Goal: Information Seeking & Learning: Find specific fact

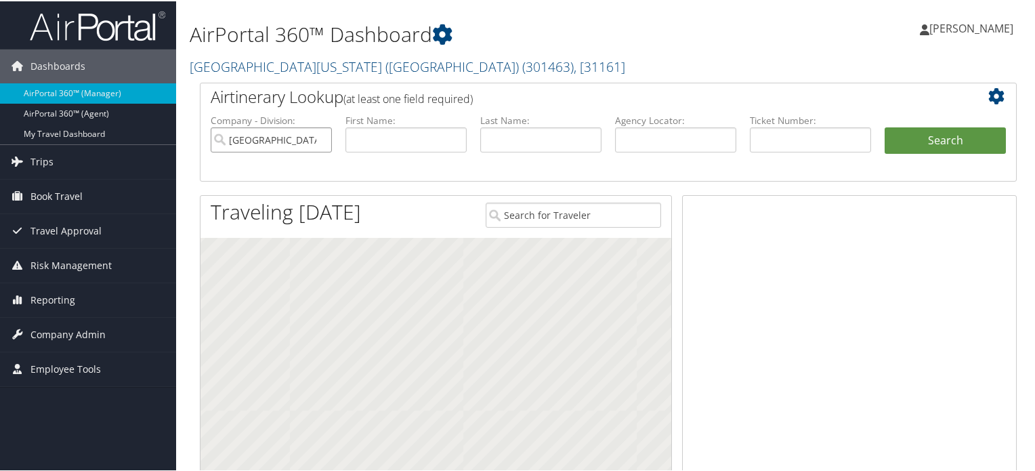
click at [318, 138] on input "University of Southern California (USC)" at bounding box center [271, 138] width 121 height 25
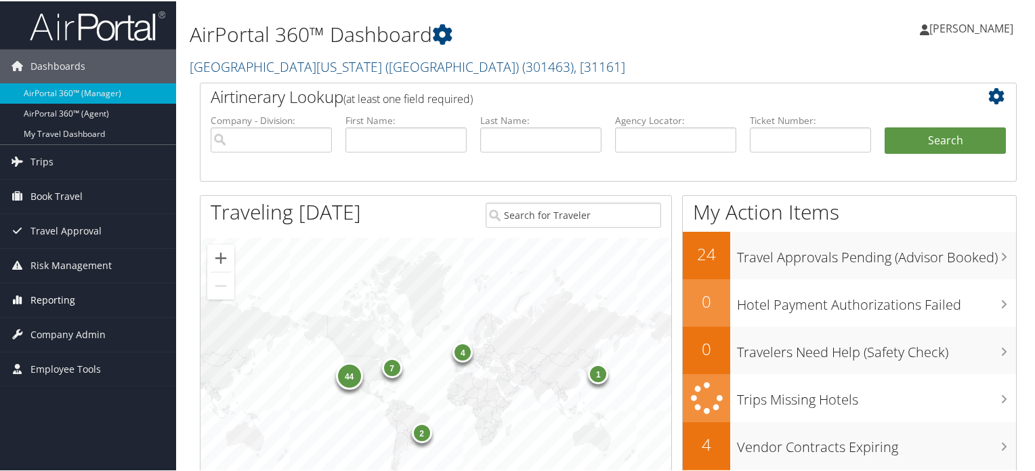
click at [62, 300] on span "Reporting" at bounding box center [52, 299] width 45 height 34
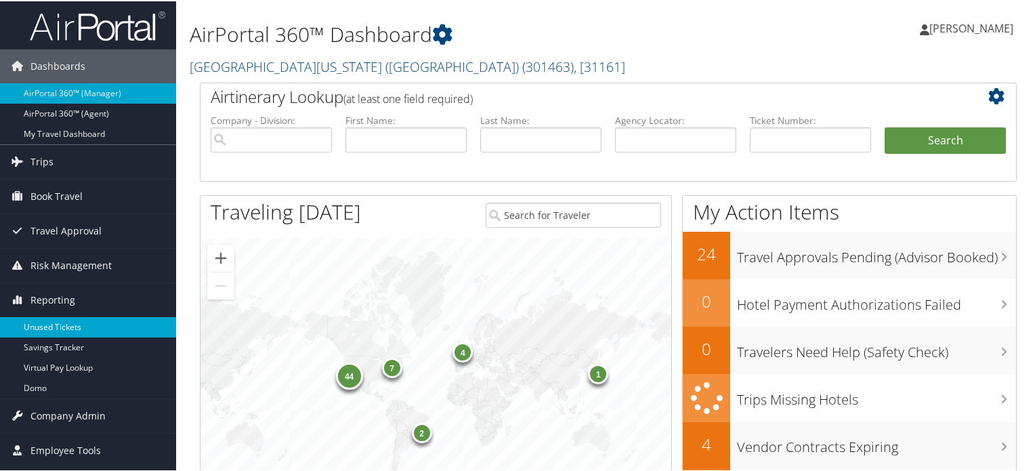
click at [63, 322] on link "Unused Tickets" at bounding box center [88, 326] width 176 height 20
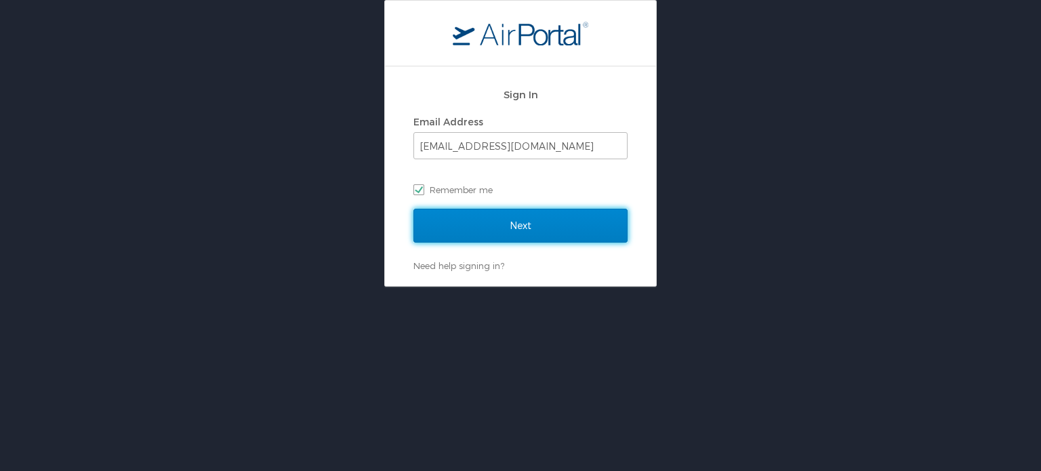
click at [534, 228] on input "Next" at bounding box center [520, 226] width 214 height 34
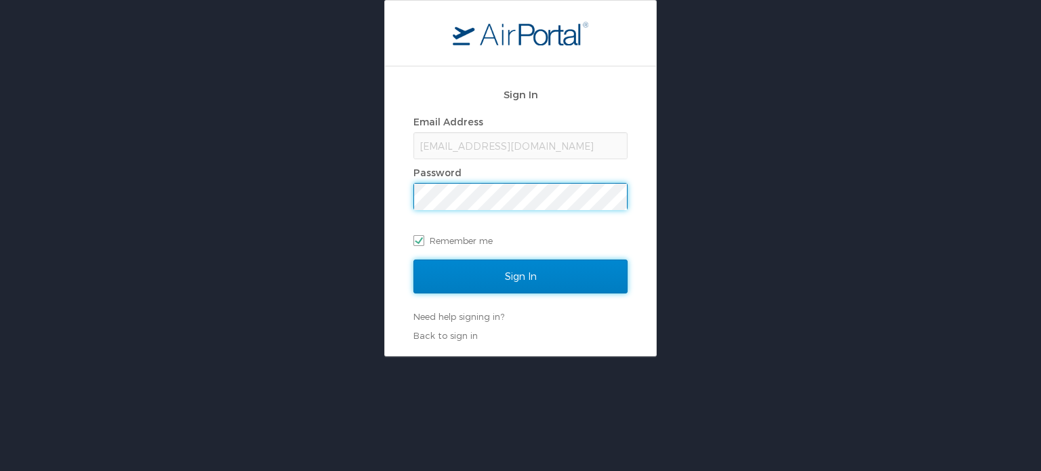
click at [531, 280] on input "Sign In" at bounding box center [520, 276] width 214 height 34
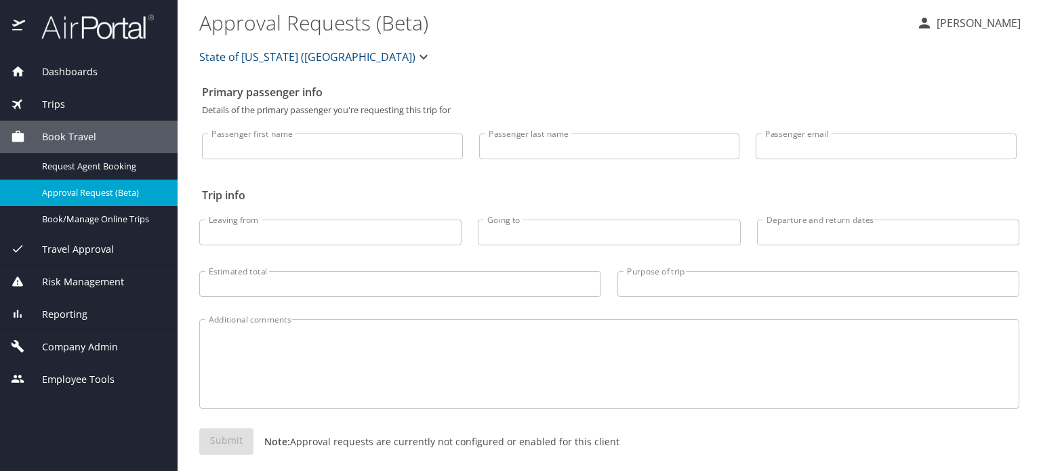
click at [62, 316] on span "Reporting" at bounding box center [56, 314] width 62 height 15
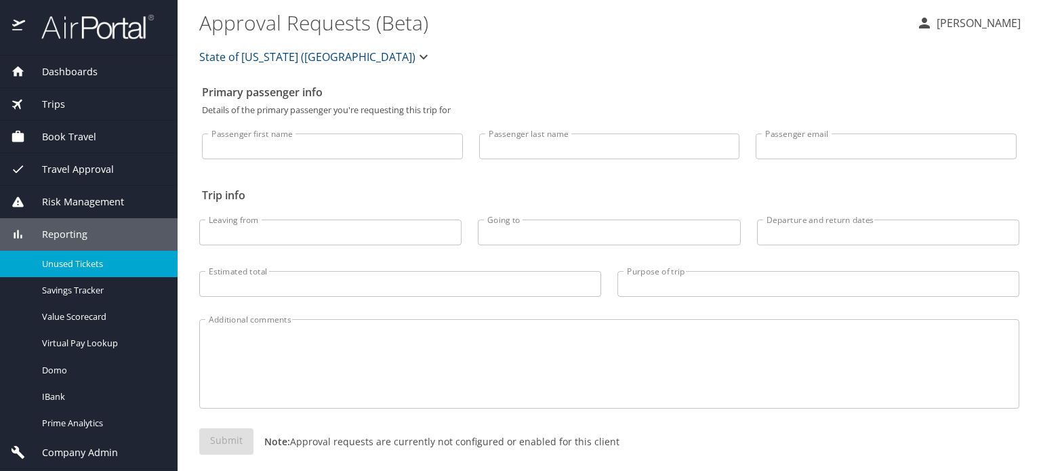
click at [77, 259] on span "Unused Tickets" at bounding box center [101, 263] width 119 height 13
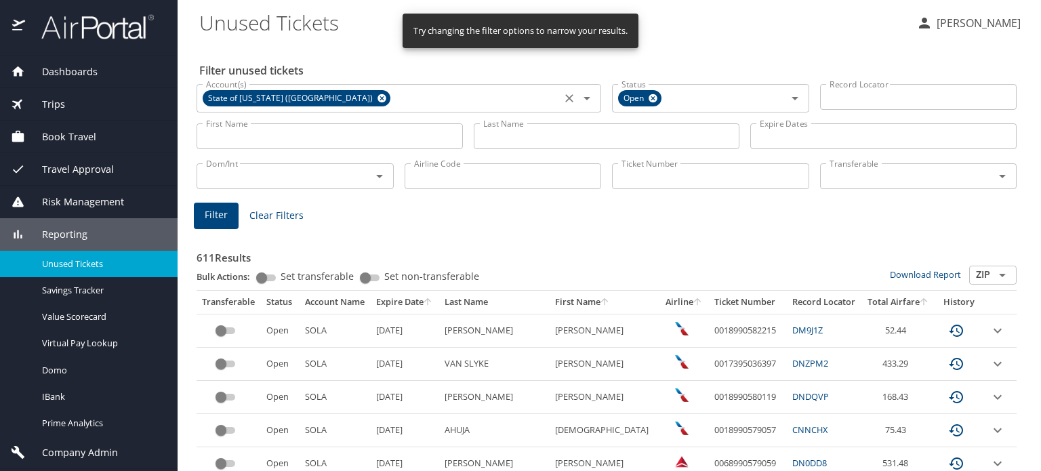
click at [377, 100] on icon at bounding box center [381, 98] width 9 height 9
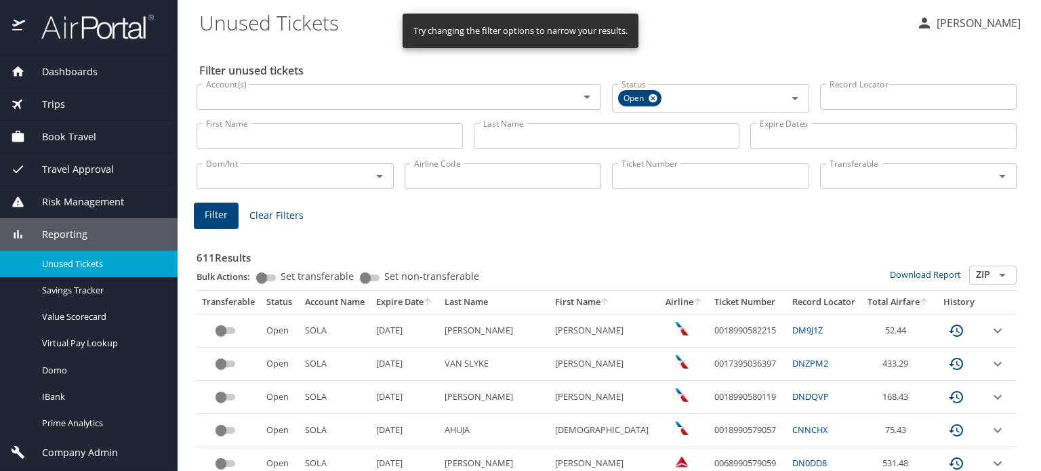
click at [323, 97] on input "Account(s)" at bounding box center [379, 97] width 356 height 18
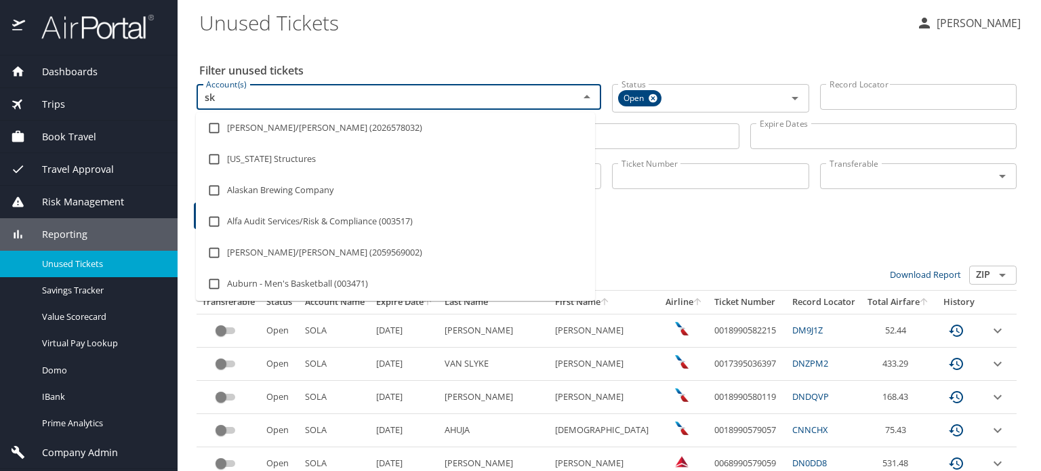
type input "s"
type input "us sk"
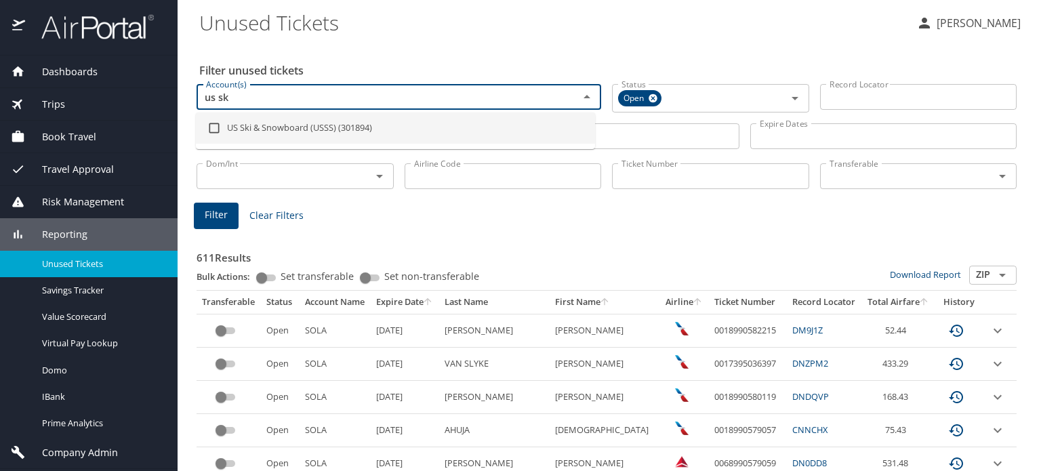
click at [258, 133] on li "US Ski & Snowboard (USSS) (301894)" at bounding box center [395, 127] width 399 height 31
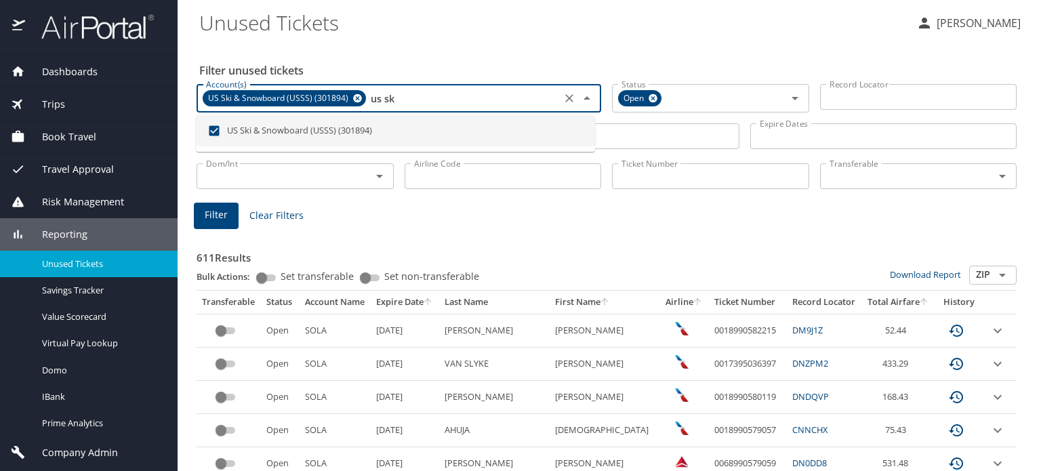
click at [458, 129] on li "US Ski & Snowboard (USSS) (301894)" at bounding box center [395, 130] width 399 height 31
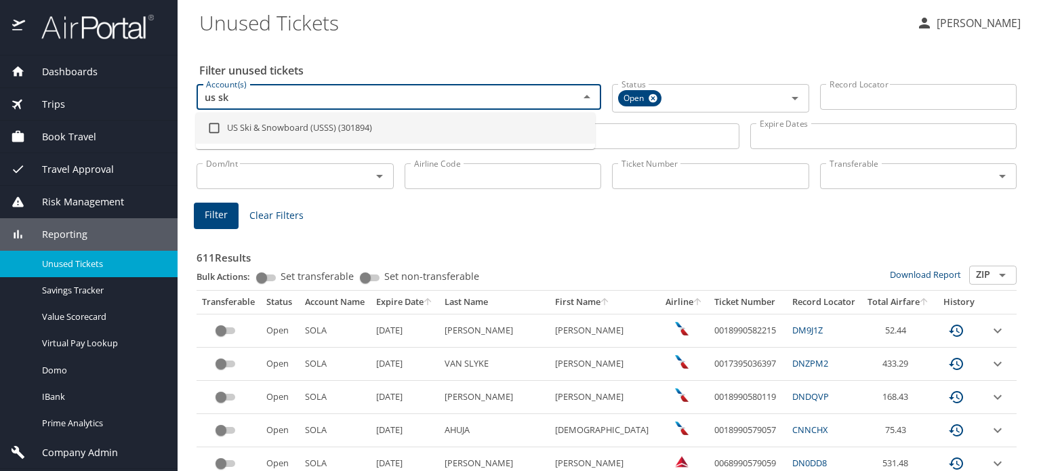
click at [217, 127] on input "checkbox" at bounding box center [214, 128] width 26 height 26
checkbox input "true"
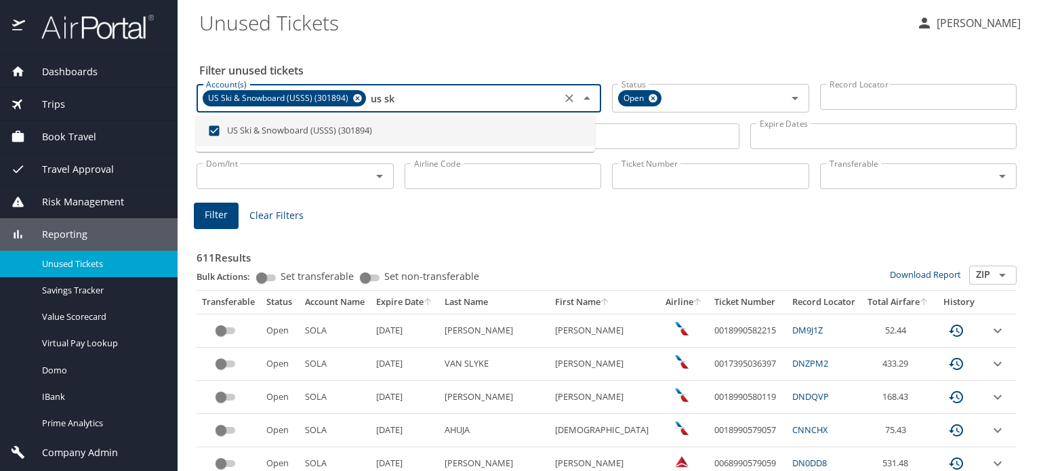
type input "us sk"
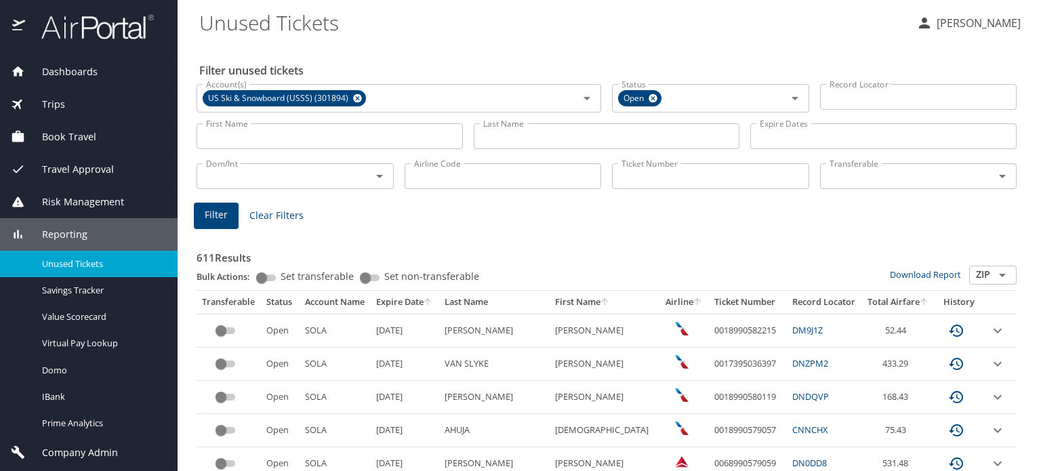
click at [346, 128] on input "First Name" at bounding box center [329, 136] width 266 height 26
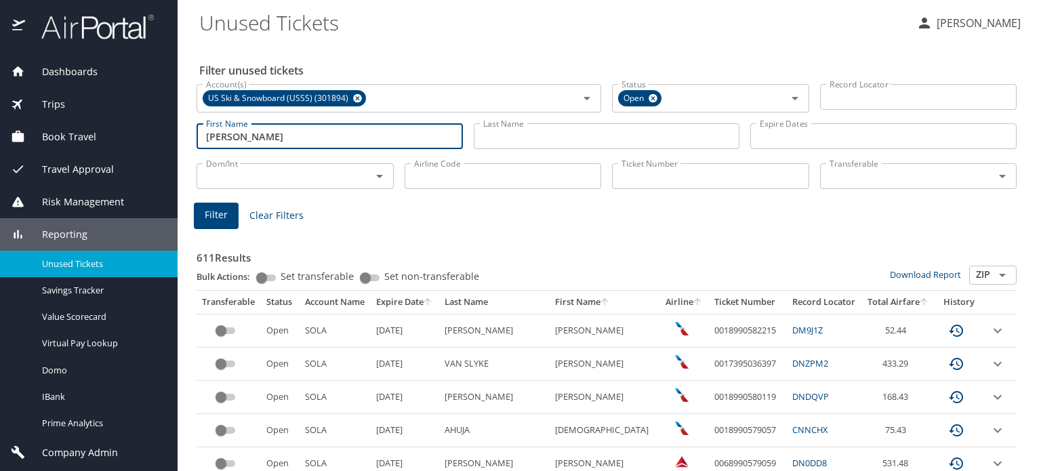
type input "[PERSON_NAME]"
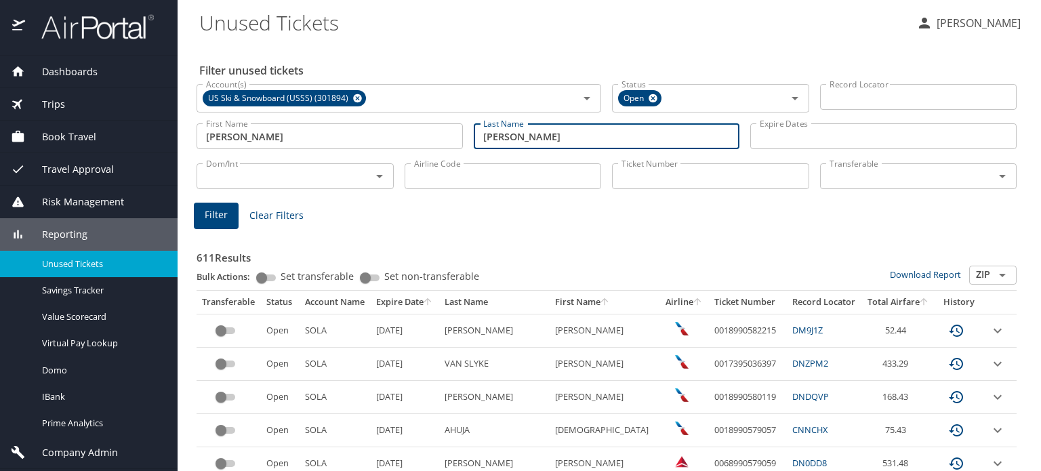
type input "[PERSON_NAME]"
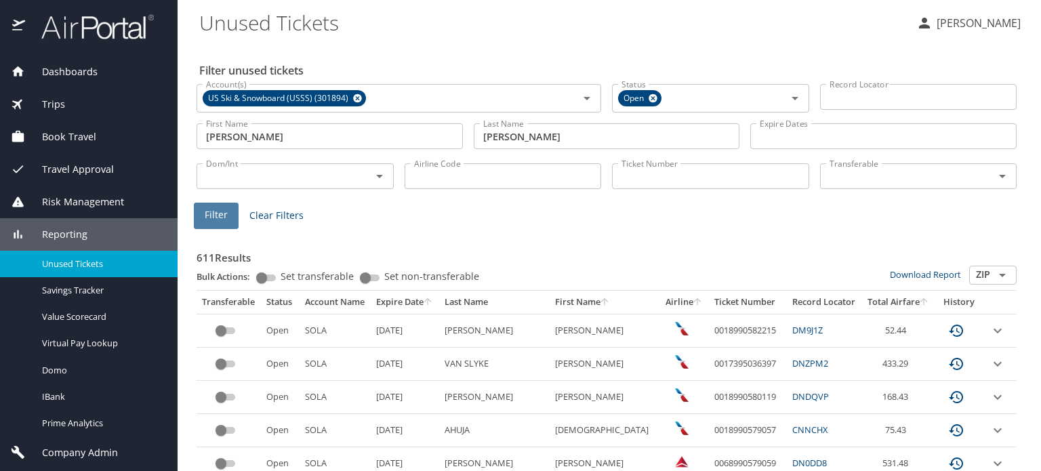
click at [223, 215] on span "Filter" at bounding box center [216, 215] width 23 height 17
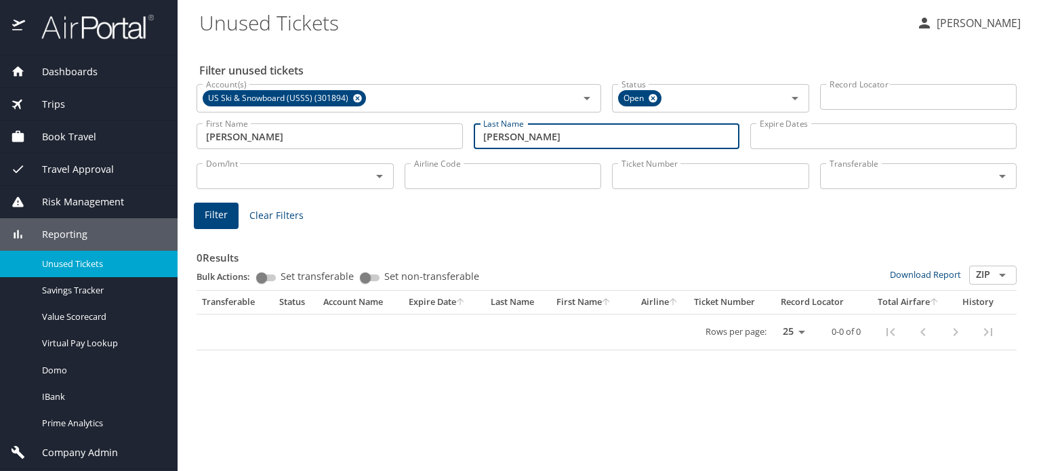
drag, startPoint x: 564, startPoint y: 138, endPoint x: 472, endPoint y: 131, distance: 92.3
click at [472, 131] on div "Last Name [PERSON_NAME] Last Name" at bounding box center [606, 136] width 277 height 48
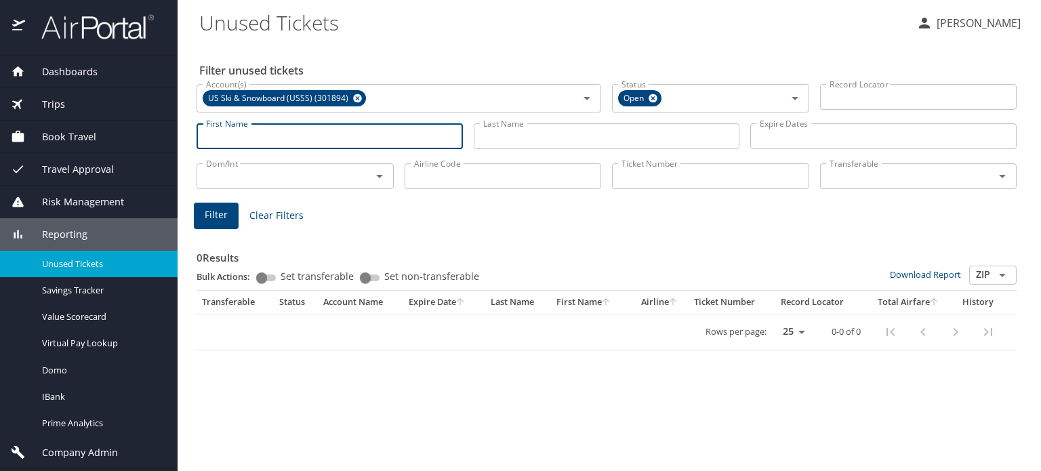
click at [214, 212] on span "Filter" at bounding box center [216, 215] width 23 height 17
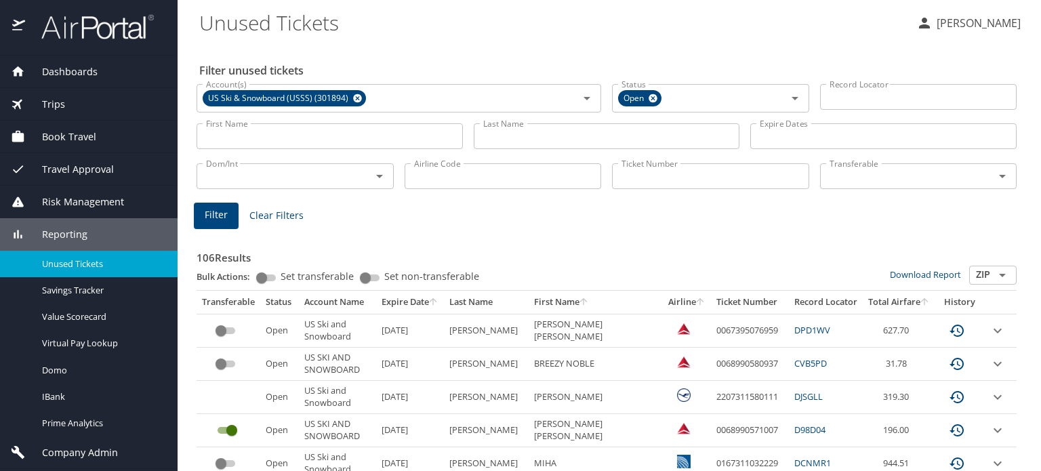
click at [298, 142] on input "First Name" at bounding box center [329, 136] width 266 height 26
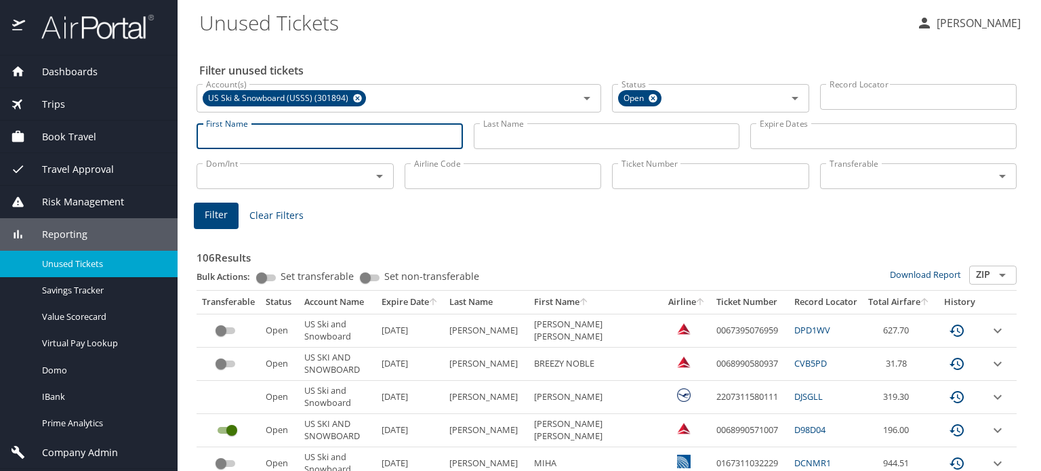
paste input "[PERSON_NAME]/[PERSON_NAME]"
drag, startPoint x: 281, startPoint y: 135, endPoint x: 171, endPoint y: 136, distance: 110.4
click at [171, 136] on div "Dashboards AirPortal 360™ Manager AirPortal 360™ Agent My Travel Dashboard Trip…" at bounding box center [520, 235] width 1041 height 471
type input "[PERSON_NAME]"
click at [552, 139] on input "Last Name" at bounding box center [607, 136] width 266 height 26
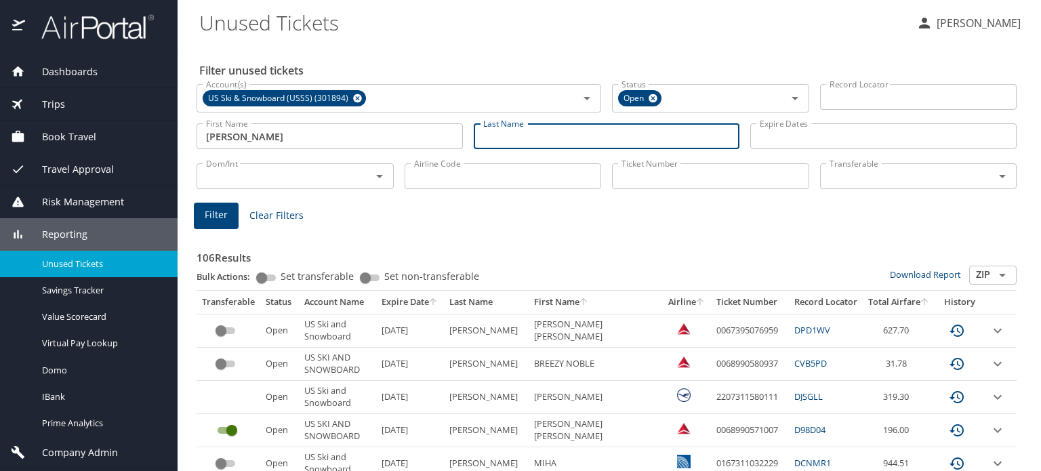
paste input "[PERSON_NAME]/"
type input "[PERSON_NAME]"
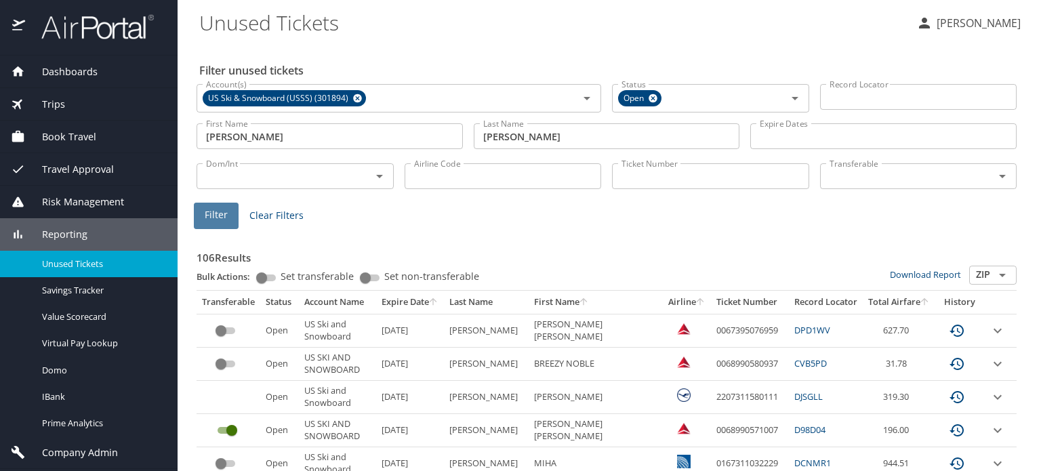
click at [225, 212] on span "Filter" at bounding box center [216, 215] width 23 height 17
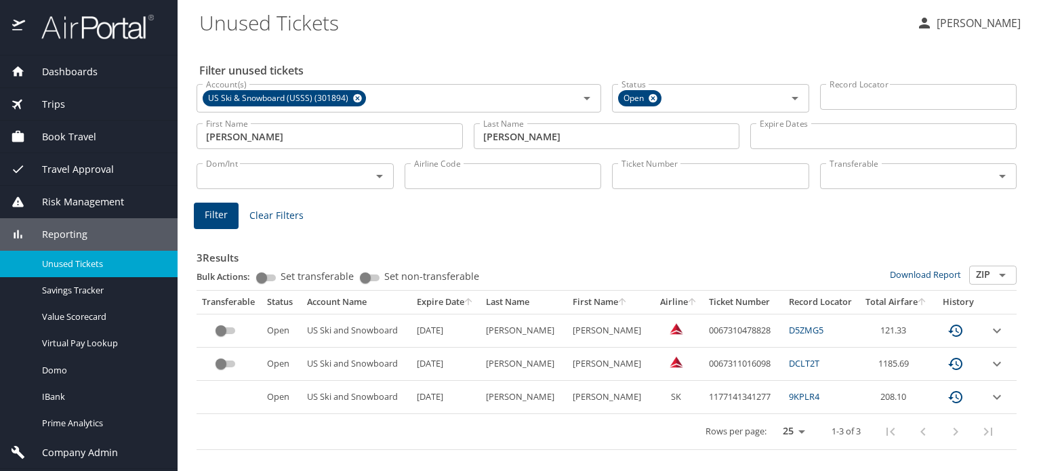
click at [996, 362] on icon "expand row" at bounding box center [997, 364] width 16 height 16
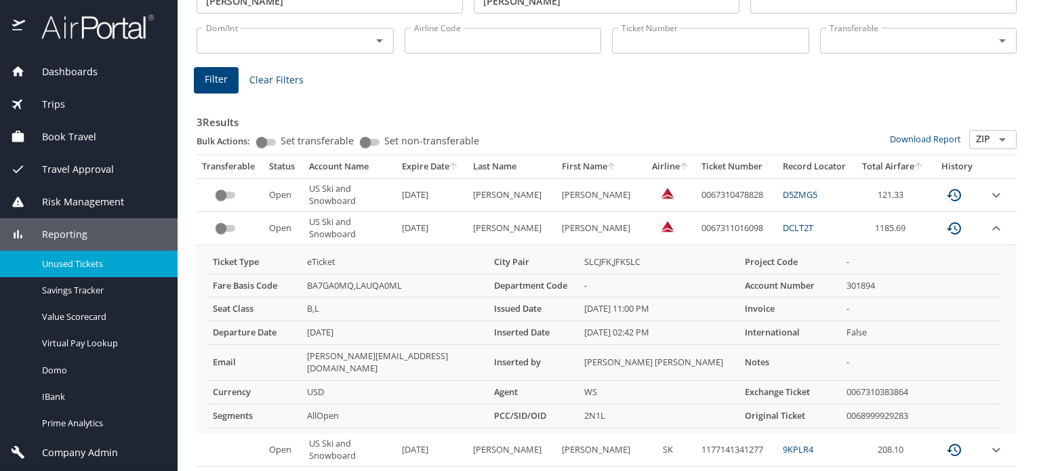
scroll to position [171, 0]
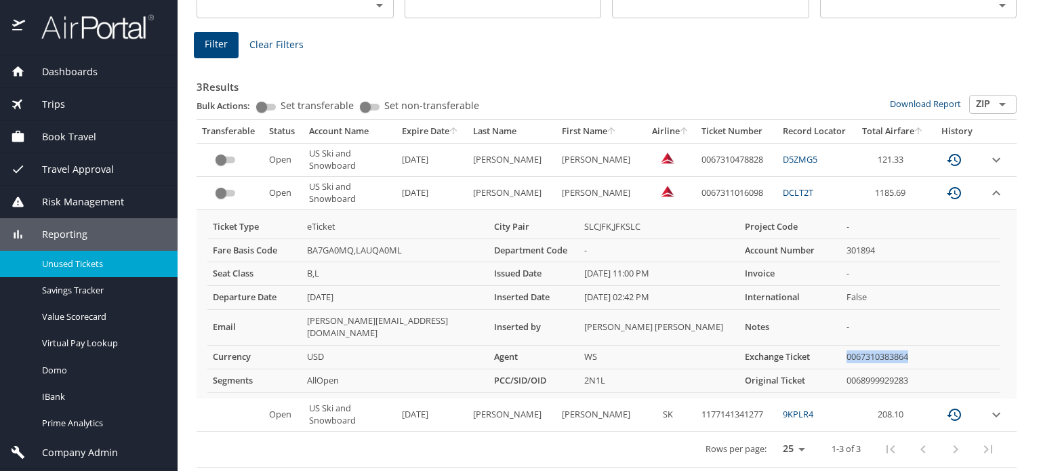
drag, startPoint x: 921, startPoint y: 357, endPoint x: 832, endPoint y: 354, distance: 88.8
click at [832, 354] on tr "Currency USD Agent WS Exchange Ticket 0067310383864" at bounding box center [603, 358] width 793 height 24
copy tr "0067310383864"
drag, startPoint x: 915, startPoint y: 377, endPoint x: 834, endPoint y: 377, distance: 80.6
click at [834, 377] on tr "Segments AllOpen PCC/SID/OID 2N1L Original Ticket 0068999929283" at bounding box center [603, 381] width 793 height 24
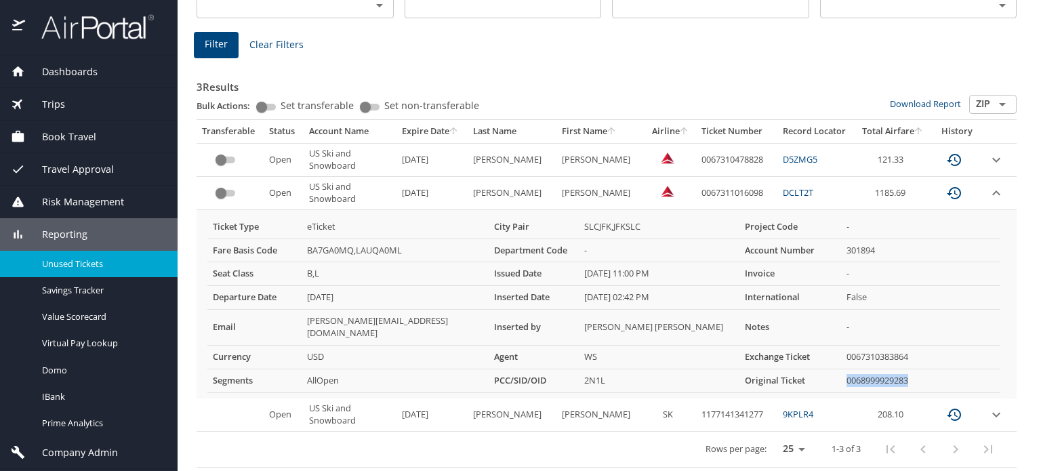
copy tr "0068999929283"
drag, startPoint x: 821, startPoint y: 410, endPoint x: 775, endPoint y: 409, distance: 46.1
click at [777, 409] on td "9KPLR4" at bounding box center [815, 414] width 77 height 33
copy link "9KPLR4"
click at [946, 190] on icon "custom pagination table" at bounding box center [954, 193] width 16 height 16
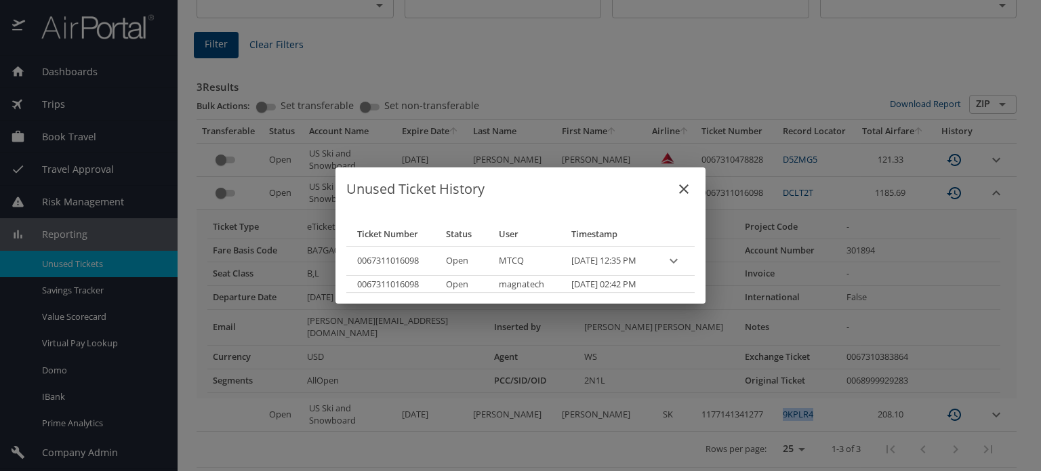
click at [692, 186] on icon "close" at bounding box center [683, 189] width 16 height 16
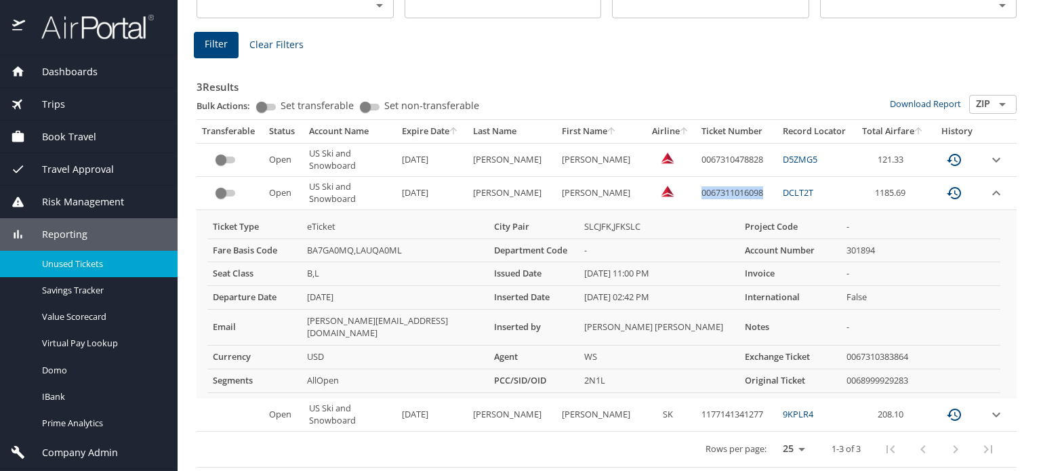
drag, startPoint x: 762, startPoint y: 192, endPoint x: 690, endPoint y: 192, distance: 71.8
click at [696, 192] on td "0067311016098" at bounding box center [737, 193] width 82 height 33
copy td "0067311016098"
click at [988, 193] on icon "expand row" at bounding box center [996, 193] width 16 height 16
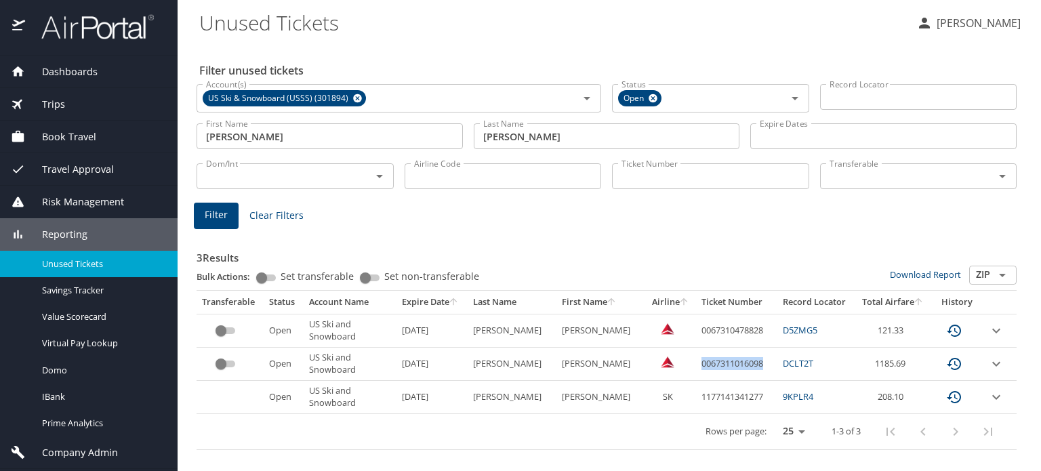
scroll to position [0, 0]
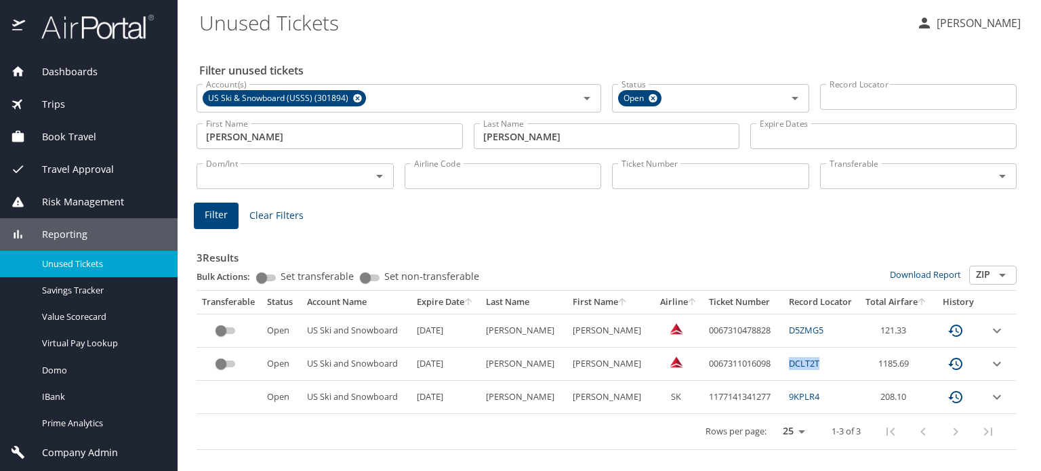
drag, startPoint x: 829, startPoint y: 363, endPoint x: 790, endPoint y: 364, distance: 39.3
click at [790, 364] on td "DCLT2T" at bounding box center [821, 364] width 76 height 33
copy link "DCLT2T"
drag, startPoint x: 778, startPoint y: 362, endPoint x: 709, endPoint y: 365, distance: 69.1
click at [709, 365] on td "0067311016098" at bounding box center [743, 364] width 80 height 33
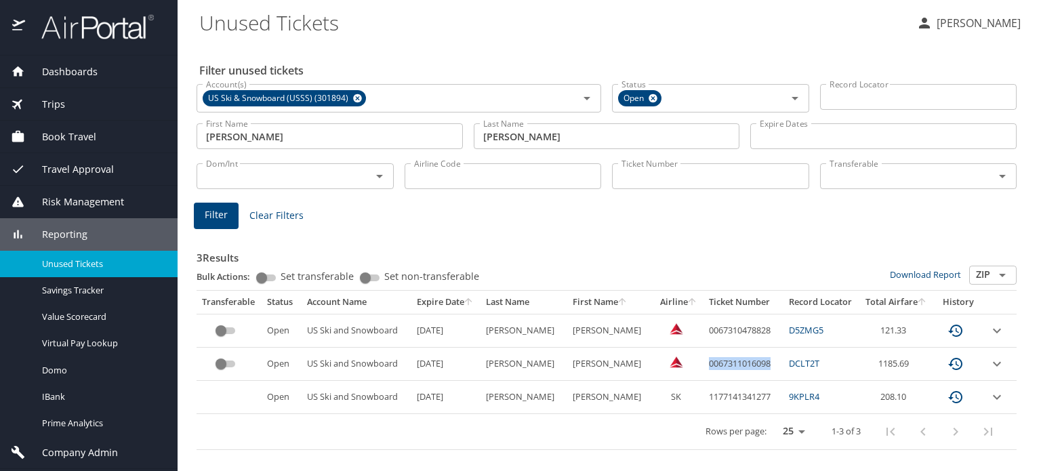
copy td "0067311016098"
